Goal: Navigation & Orientation: Find specific page/section

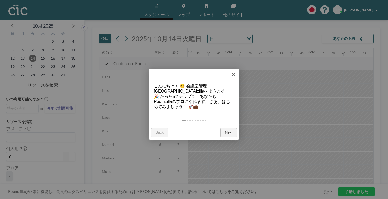
scroll to position [0, 468]
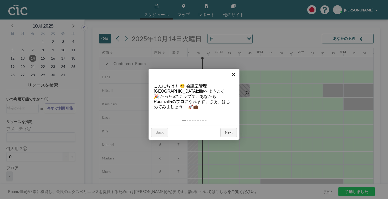
click at [238, 74] on link "×" at bounding box center [234, 75] width 12 height 12
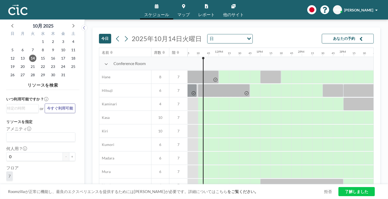
click at [355, 8] on span "[PERSON_NAME]" at bounding box center [358, 10] width 29 height 4
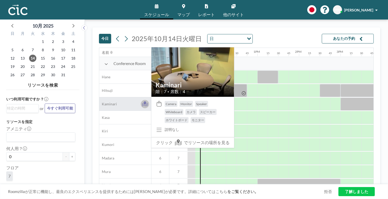
scroll to position [0, 471]
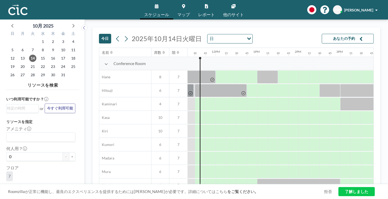
click at [185, 6] on icon at bounding box center [183, 6] width 3 height 4
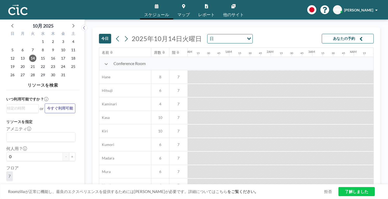
scroll to position [0, 468]
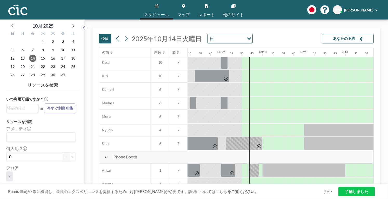
scroll to position [0, 424]
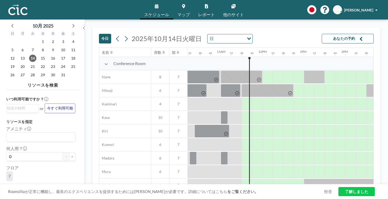
click at [231, 13] on span "他のサイト" at bounding box center [233, 14] width 21 height 4
